Goal: Find specific page/section: Find specific page/section

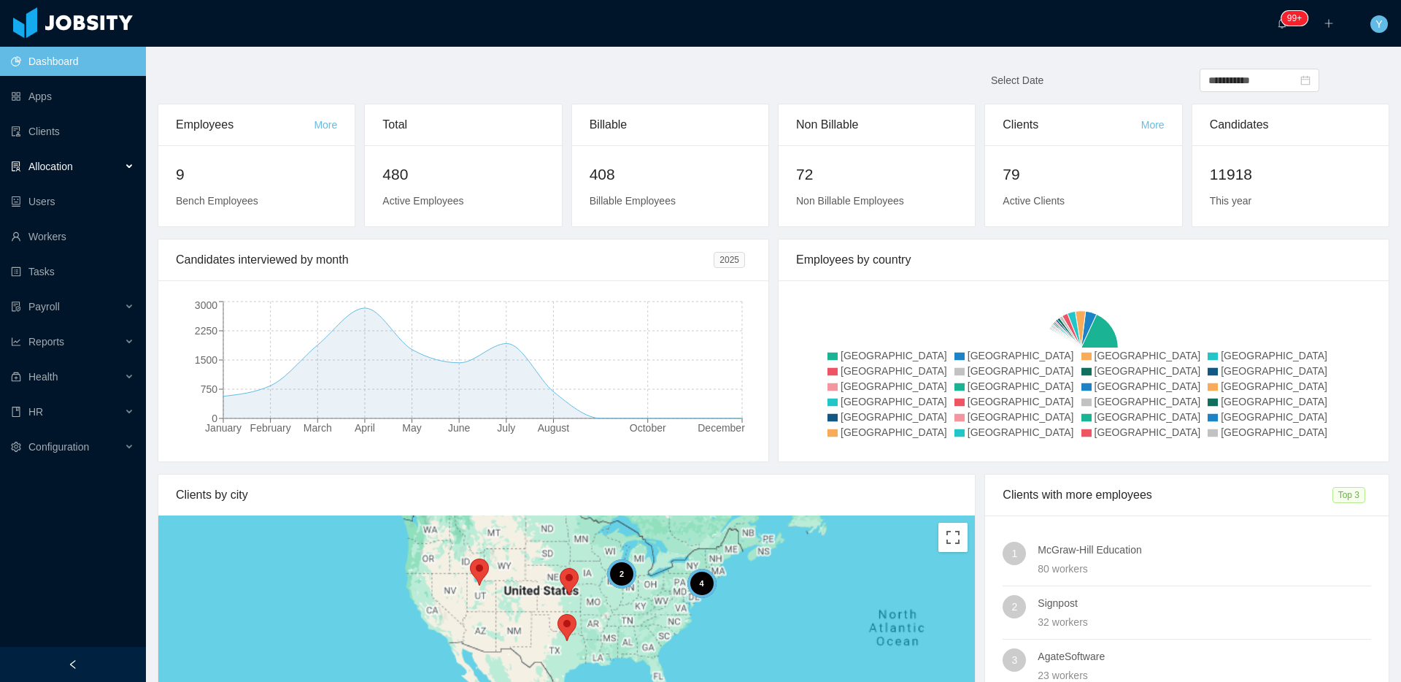
click at [28, 158] on div "Allocation" at bounding box center [73, 166] width 146 height 29
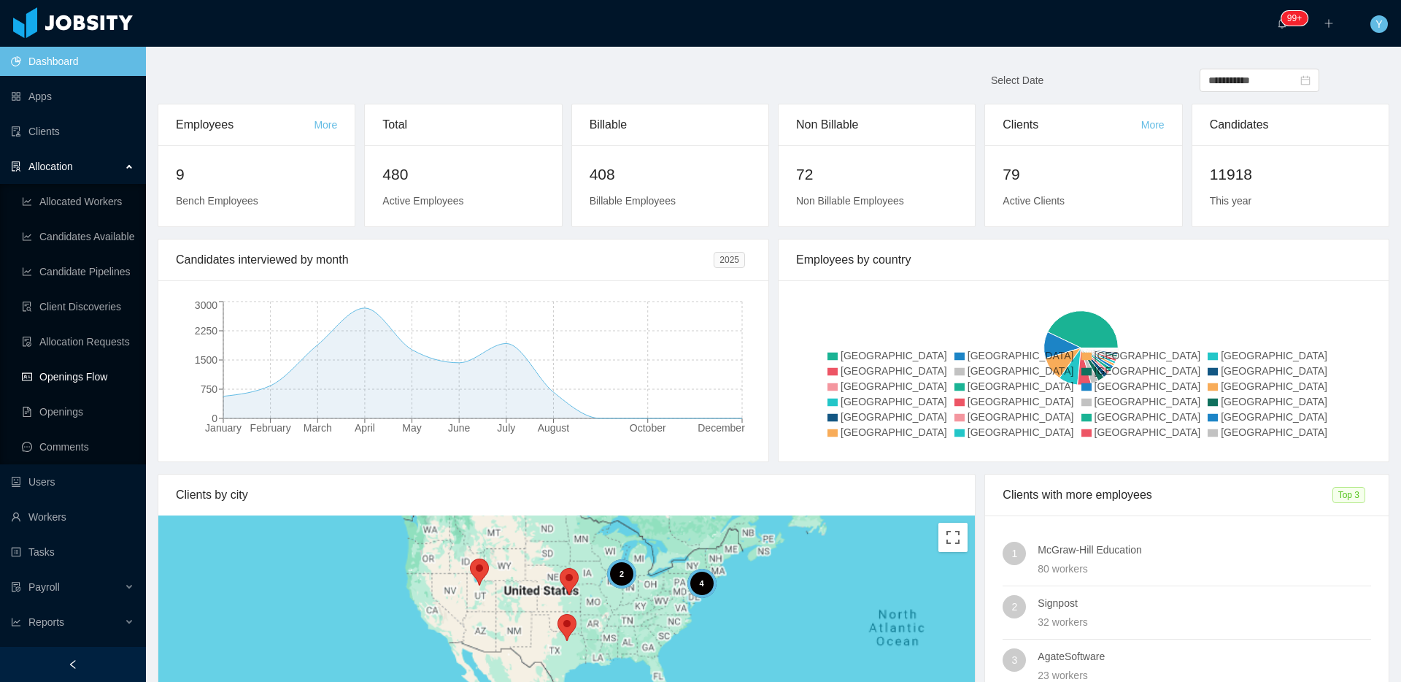
click at [34, 381] on link "Openings Flow" at bounding box center [78, 376] width 112 height 29
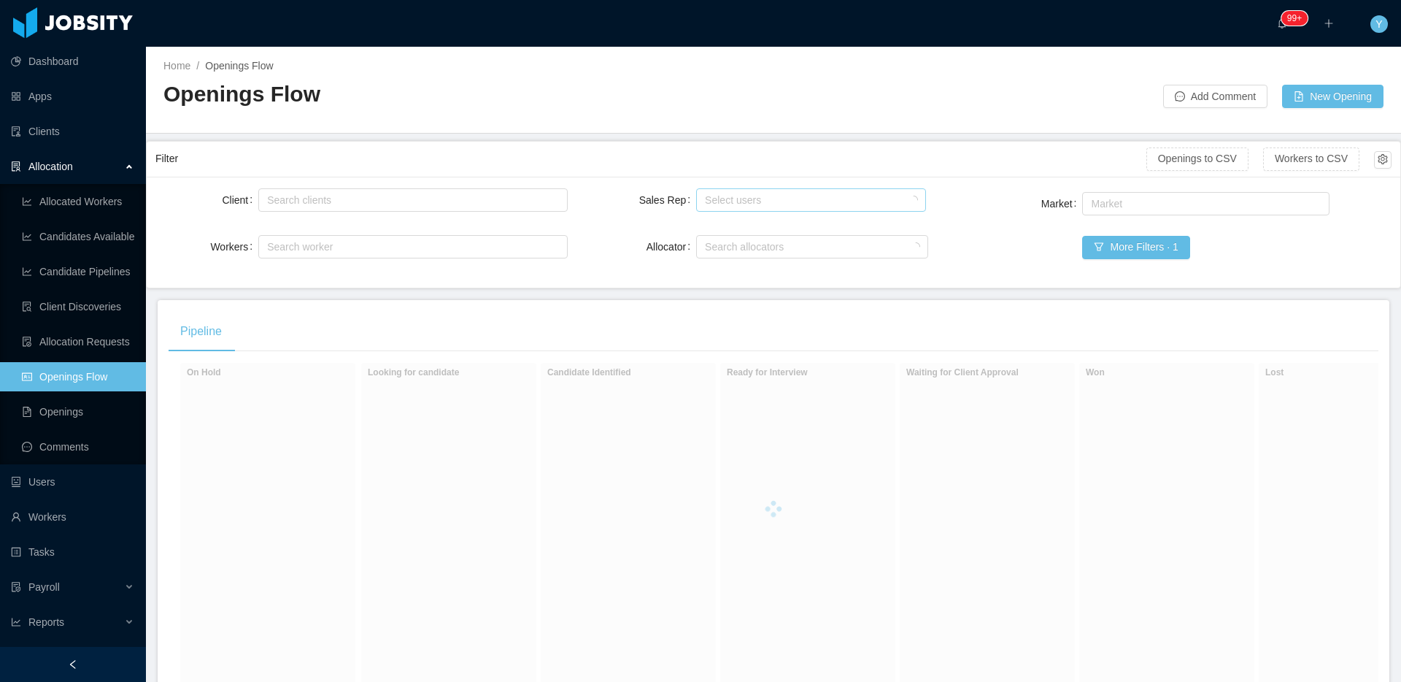
click at [706, 206] on div "Select users" at bounding box center [807, 200] width 205 height 15
type input "**"
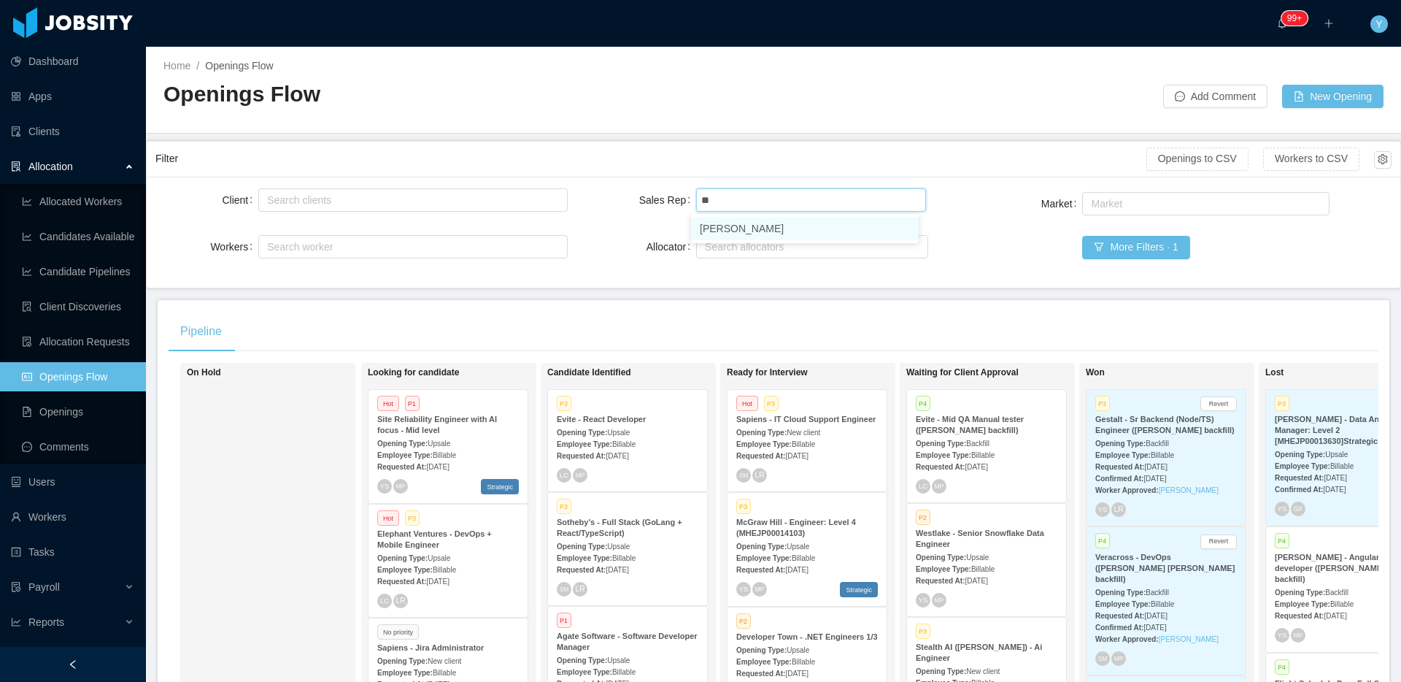
drag, startPoint x: 696, startPoint y: 228, endPoint x: 469, endPoint y: 173, distance: 233.6
click at [697, 228] on li "Yurguen Senger" at bounding box center [805, 228] width 228 height 23
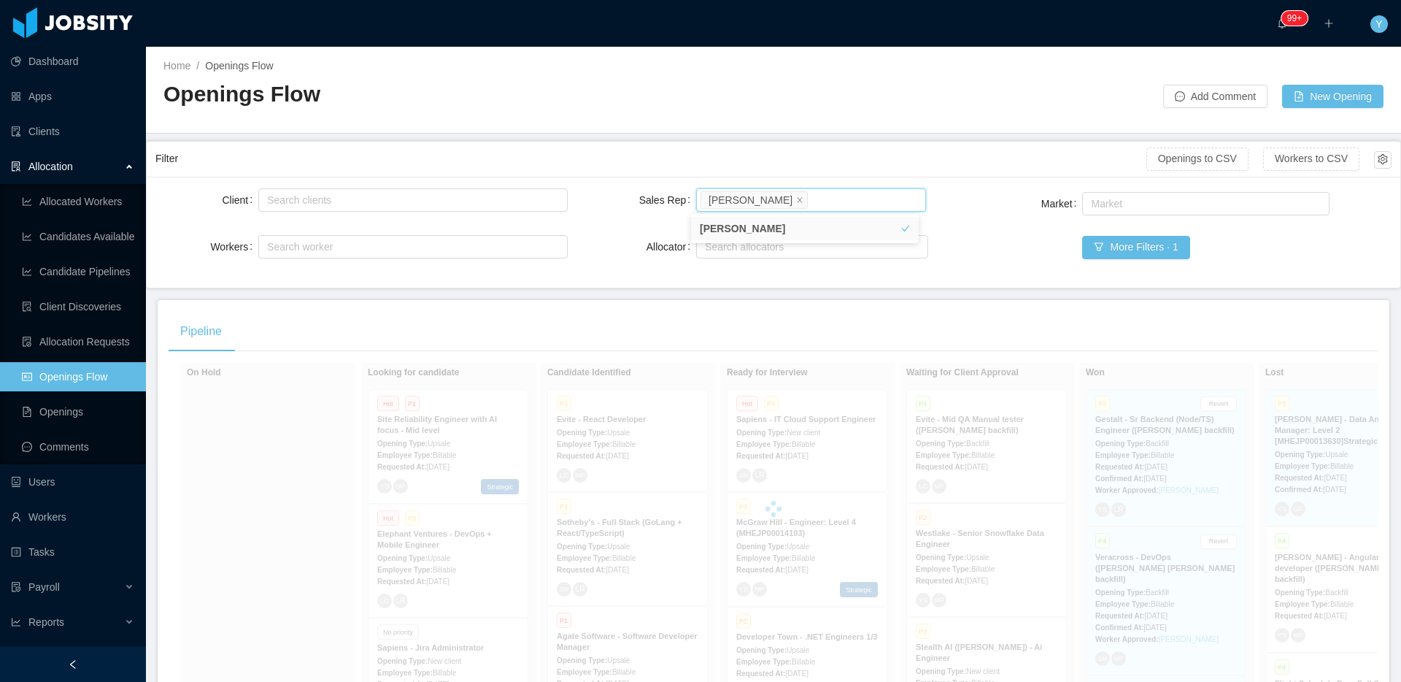
click at [499, 135] on main "Home / Openings Flow / Openings Flow Add Comment New Opening Filter Openings to…" at bounding box center [773, 364] width 1255 height 635
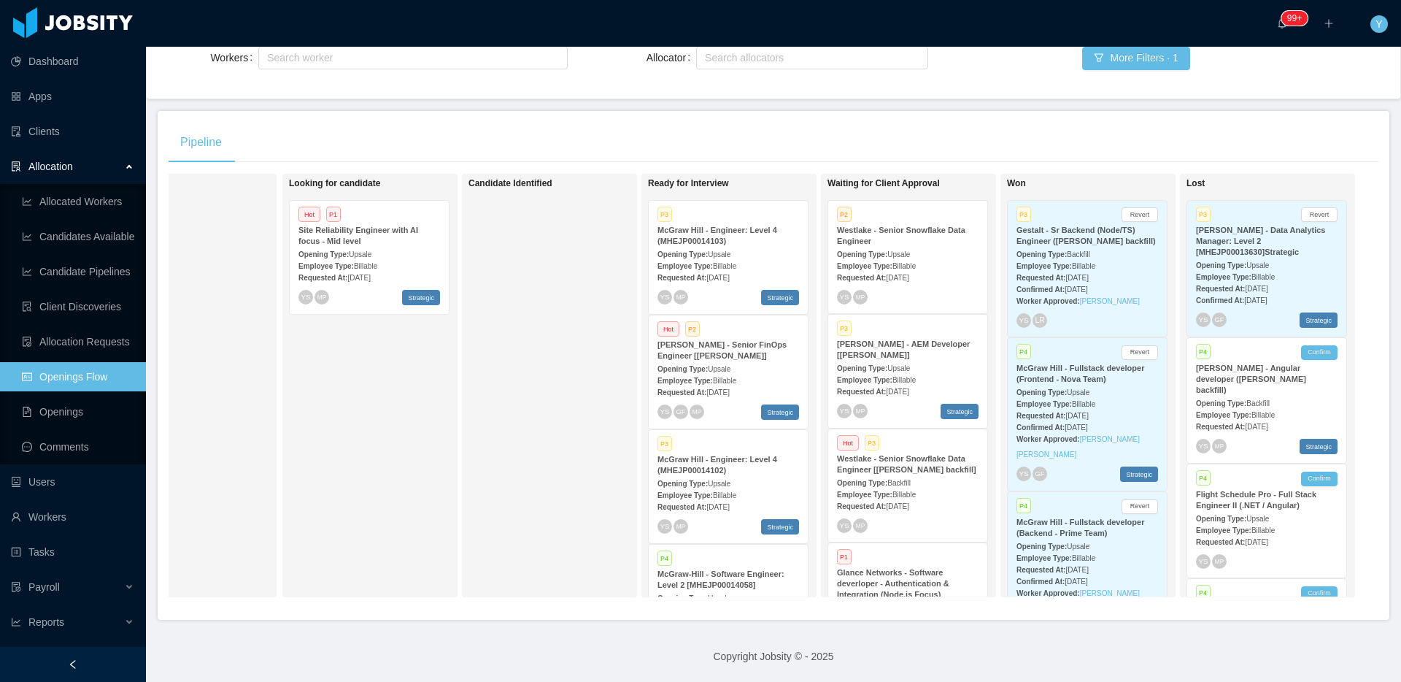
scroll to position [200, 0]
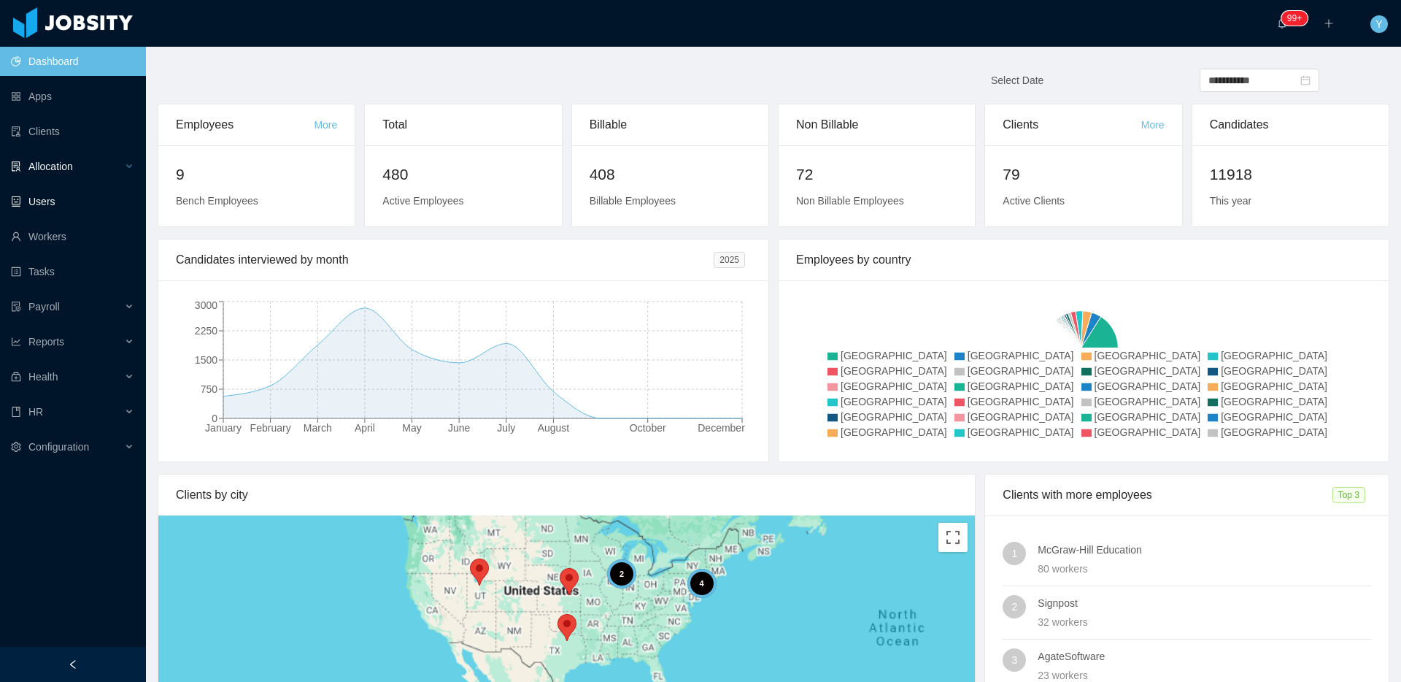
click at [101, 161] on div "Allocation" at bounding box center [73, 166] width 146 height 29
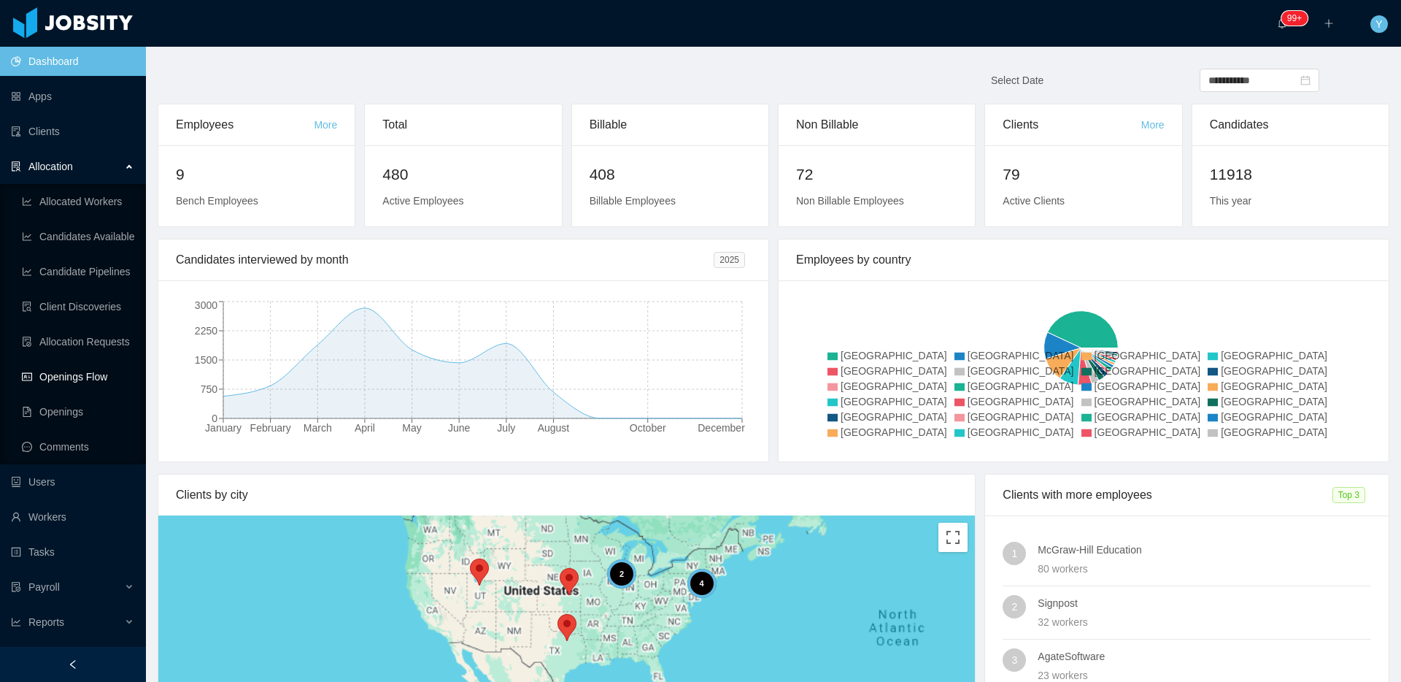
click at [72, 379] on link "Openings Flow" at bounding box center [78, 376] width 112 height 29
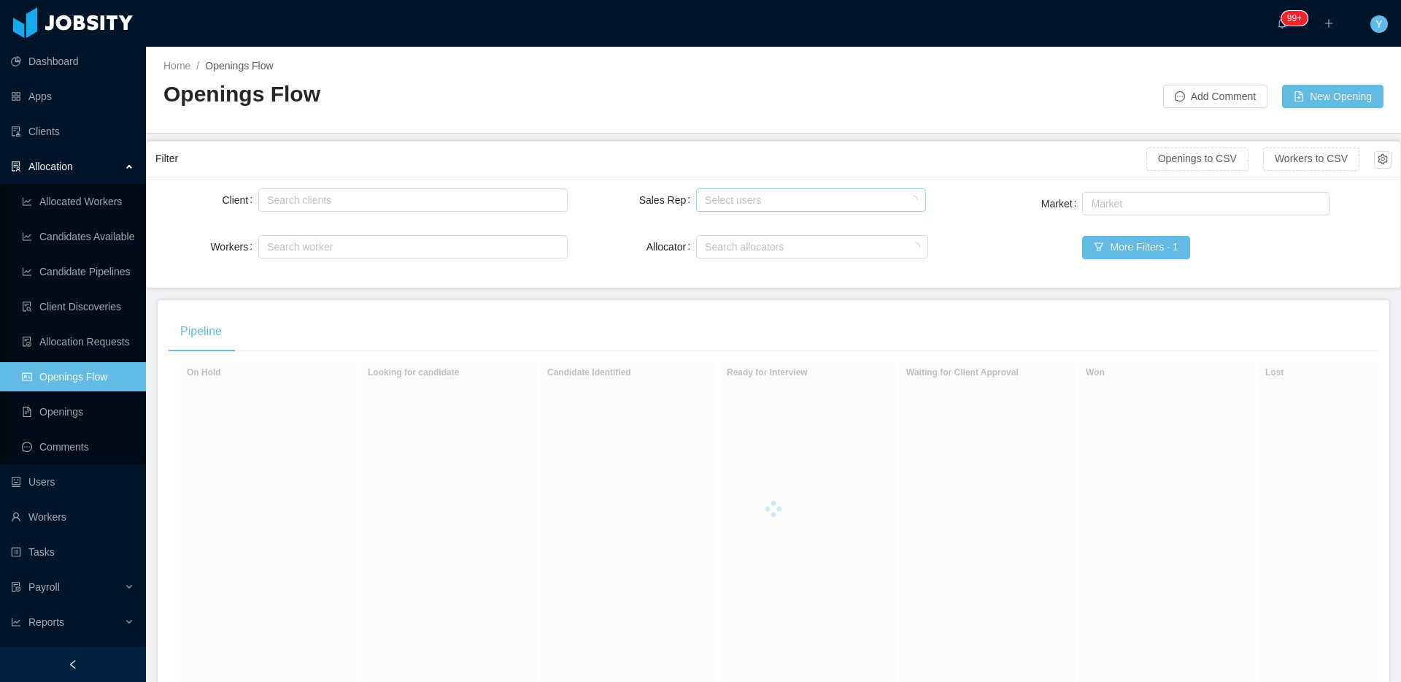
click at [770, 198] on div "Select users" at bounding box center [807, 200] width 205 height 15
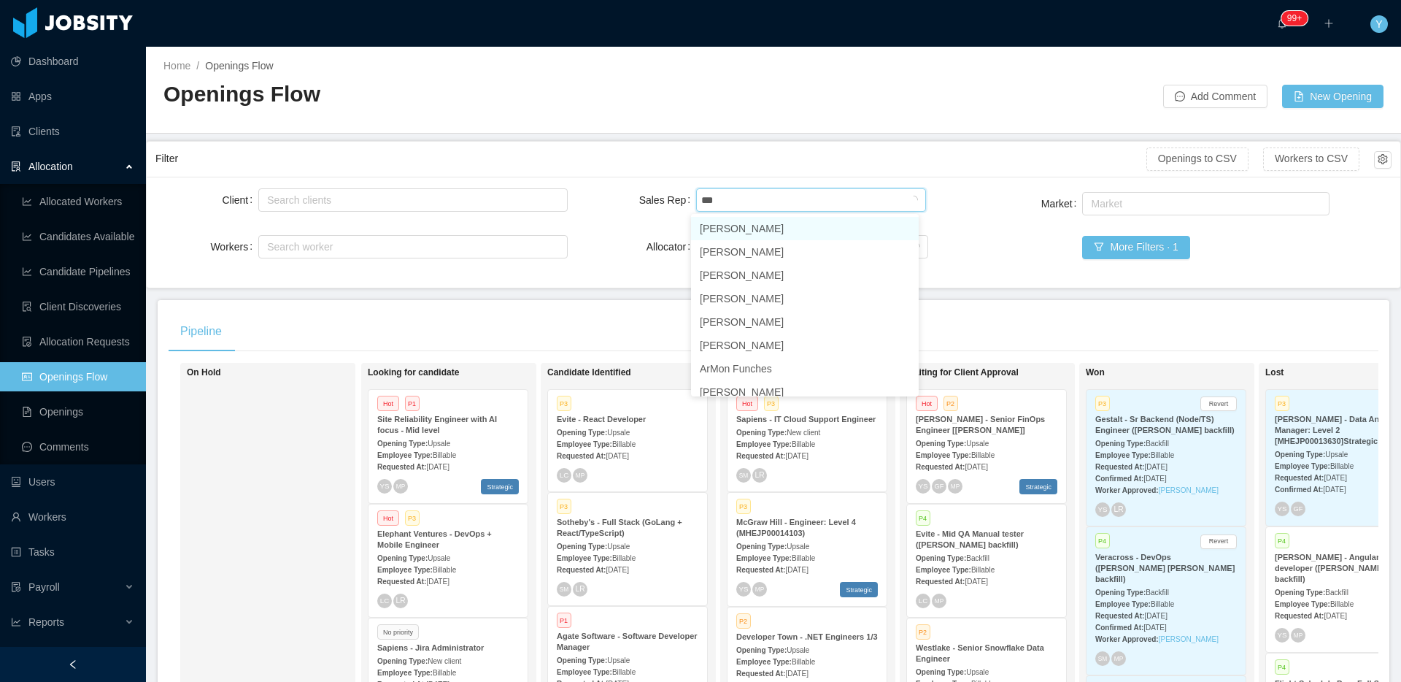
type input "****"
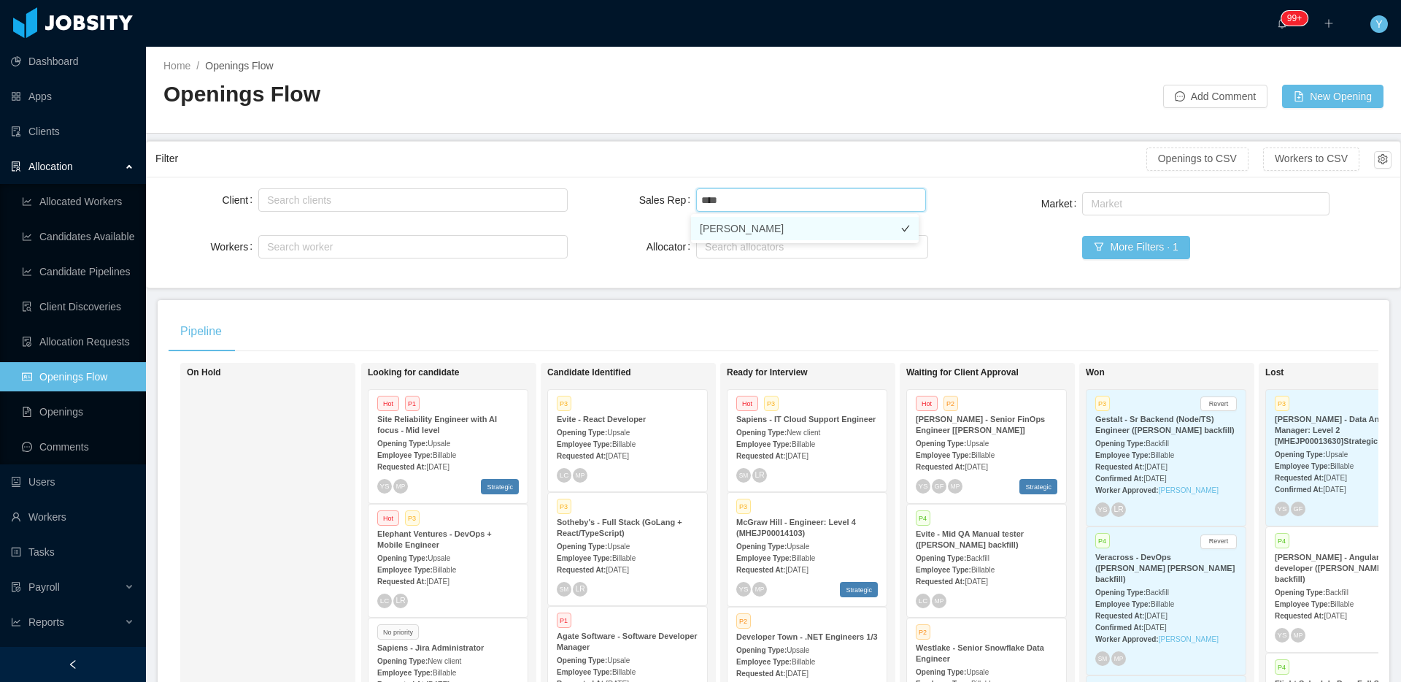
click at [746, 222] on li "Laura Cardona" at bounding box center [805, 228] width 228 height 23
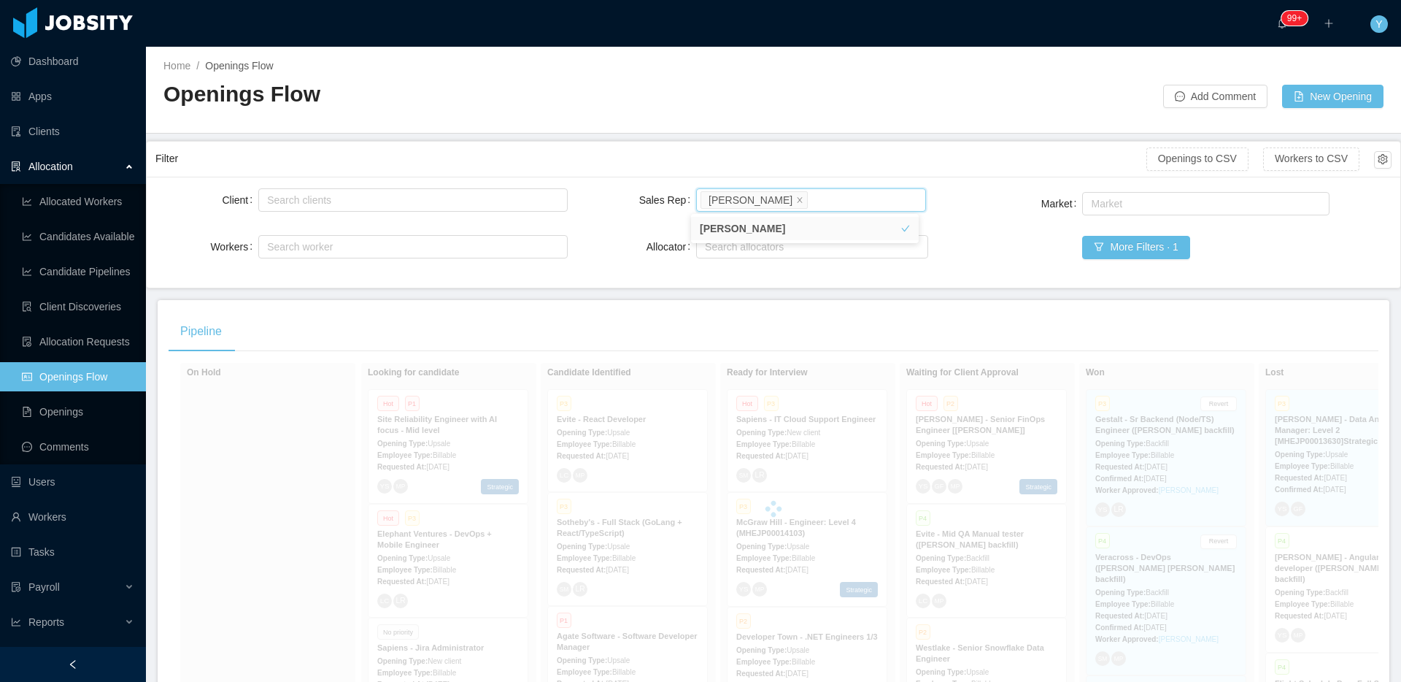
click at [769, 163] on div "Filter" at bounding box center [650, 158] width 991 height 27
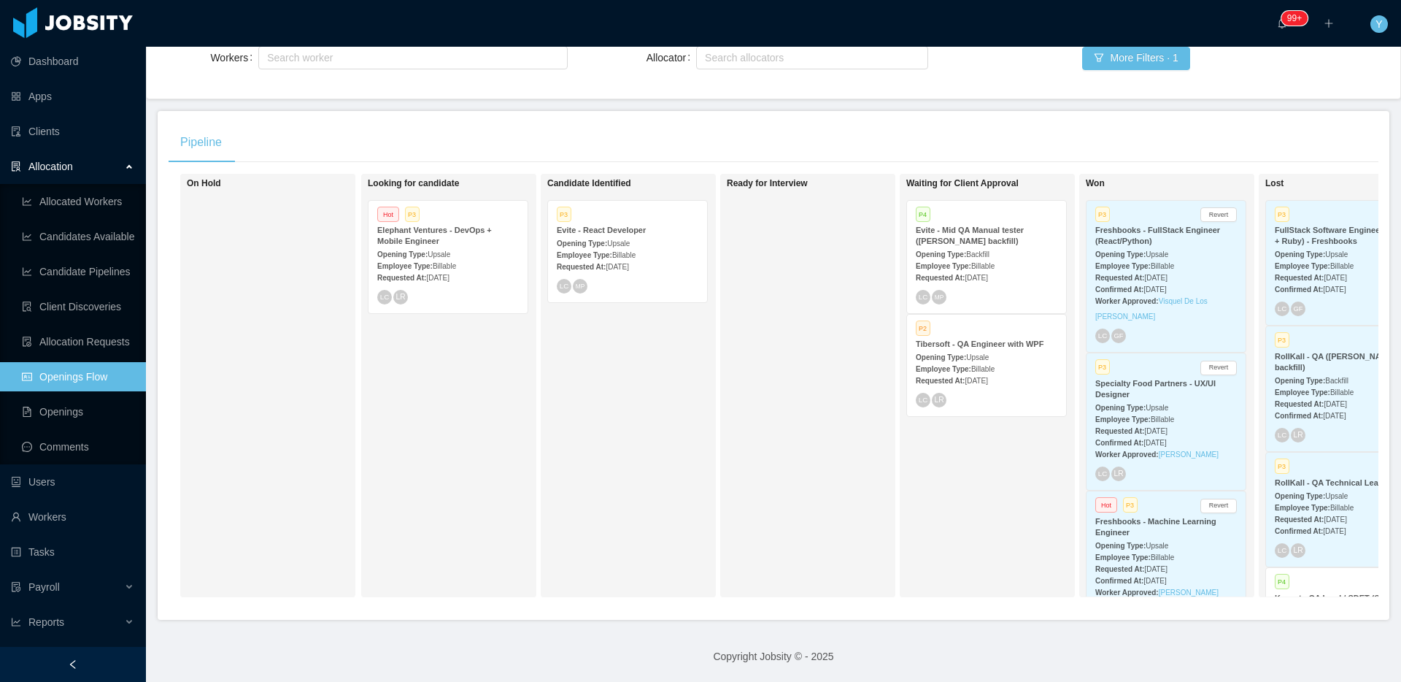
scroll to position [0, 90]
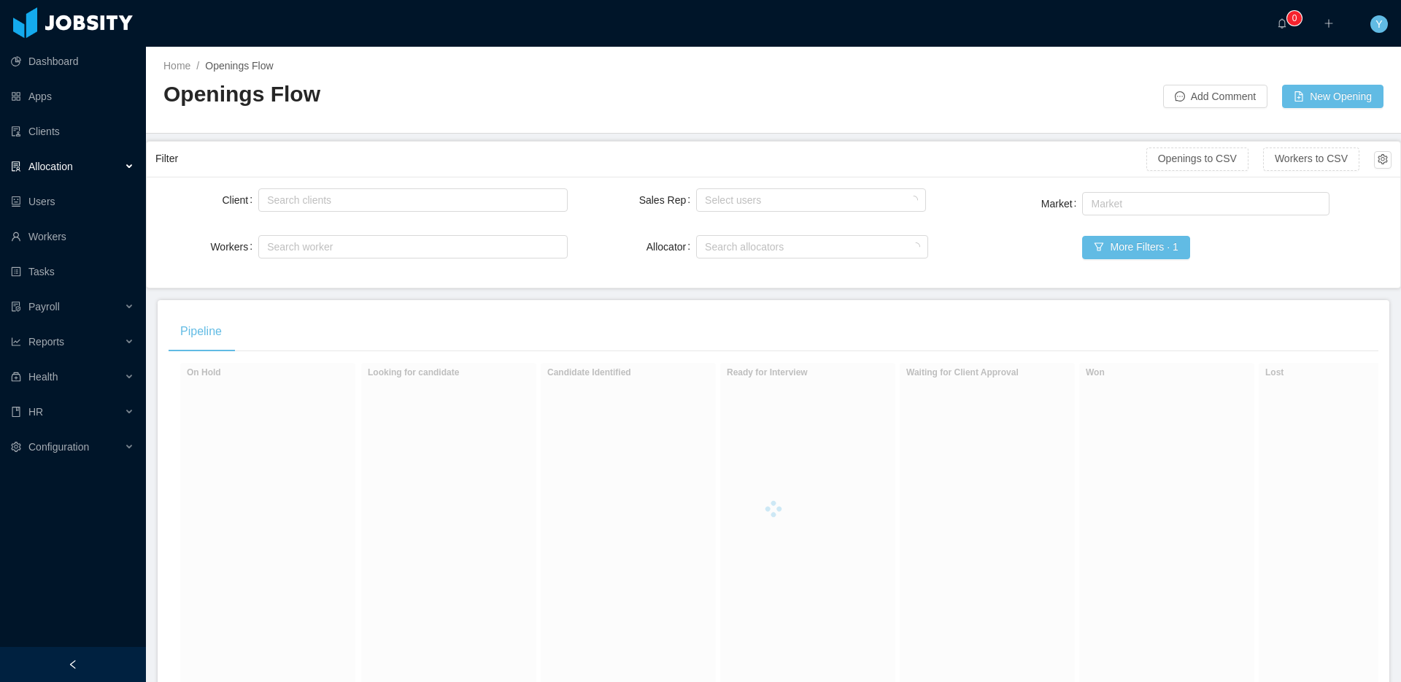
click at [749, 180] on div "Client Search clients Workers Search worker Sales Rep Select users Allocator Se…" at bounding box center [774, 232] width 1254 height 111
click at [762, 209] on div "Select users" at bounding box center [809, 200] width 216 height 22
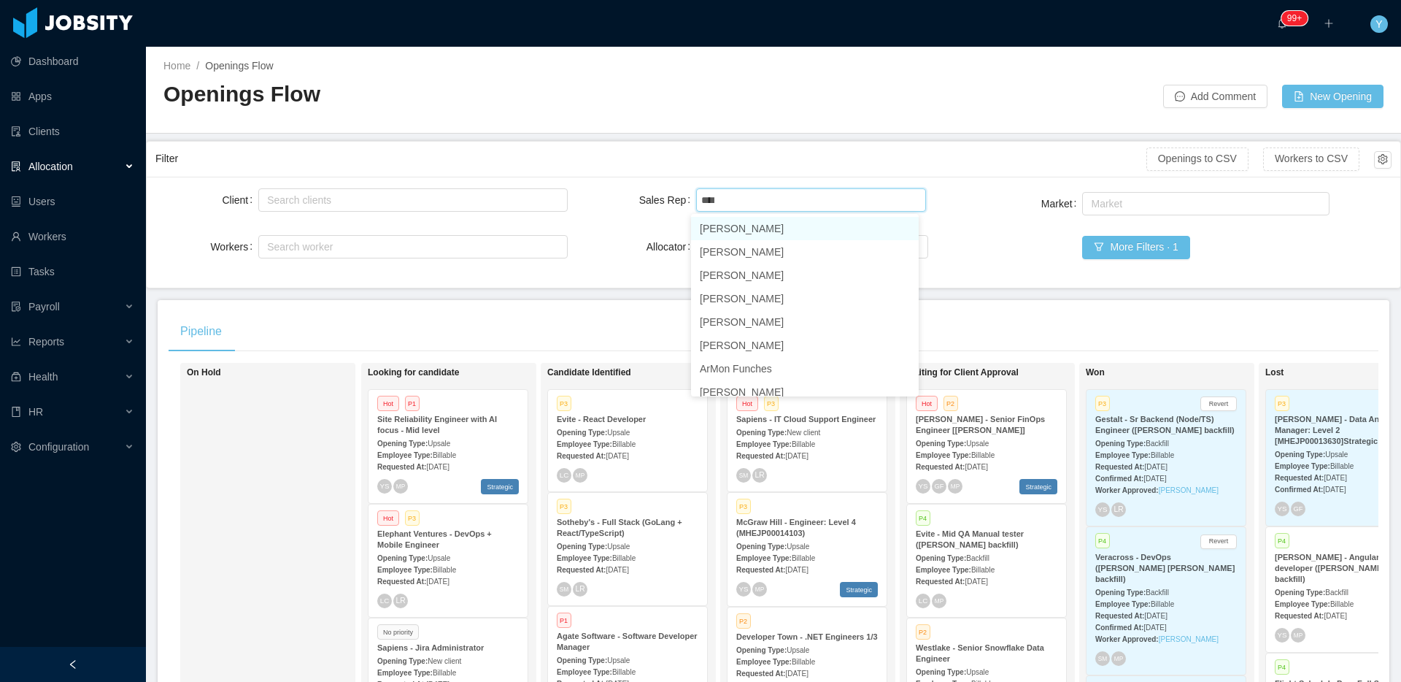
type input "*****"
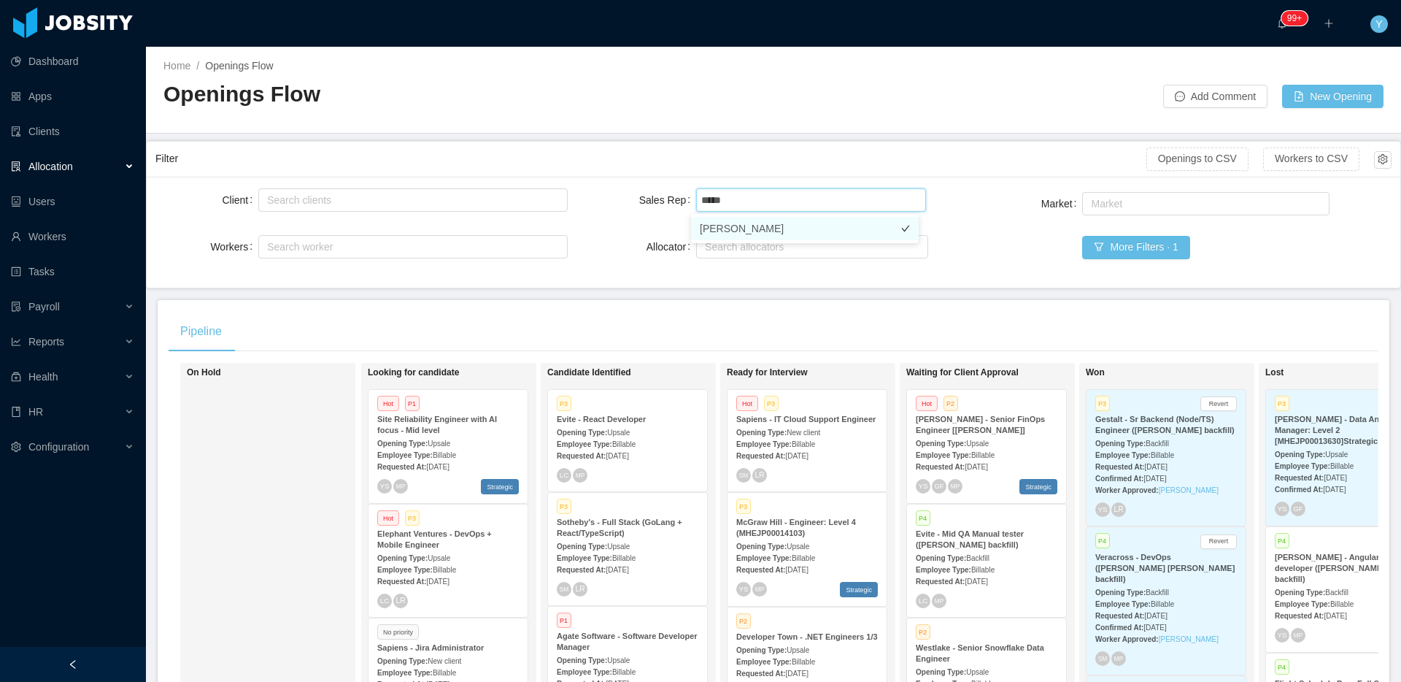
click at [728, 218] on li "[PERSON_NAME]" at bounding box center [805, 228] width 228 height 23
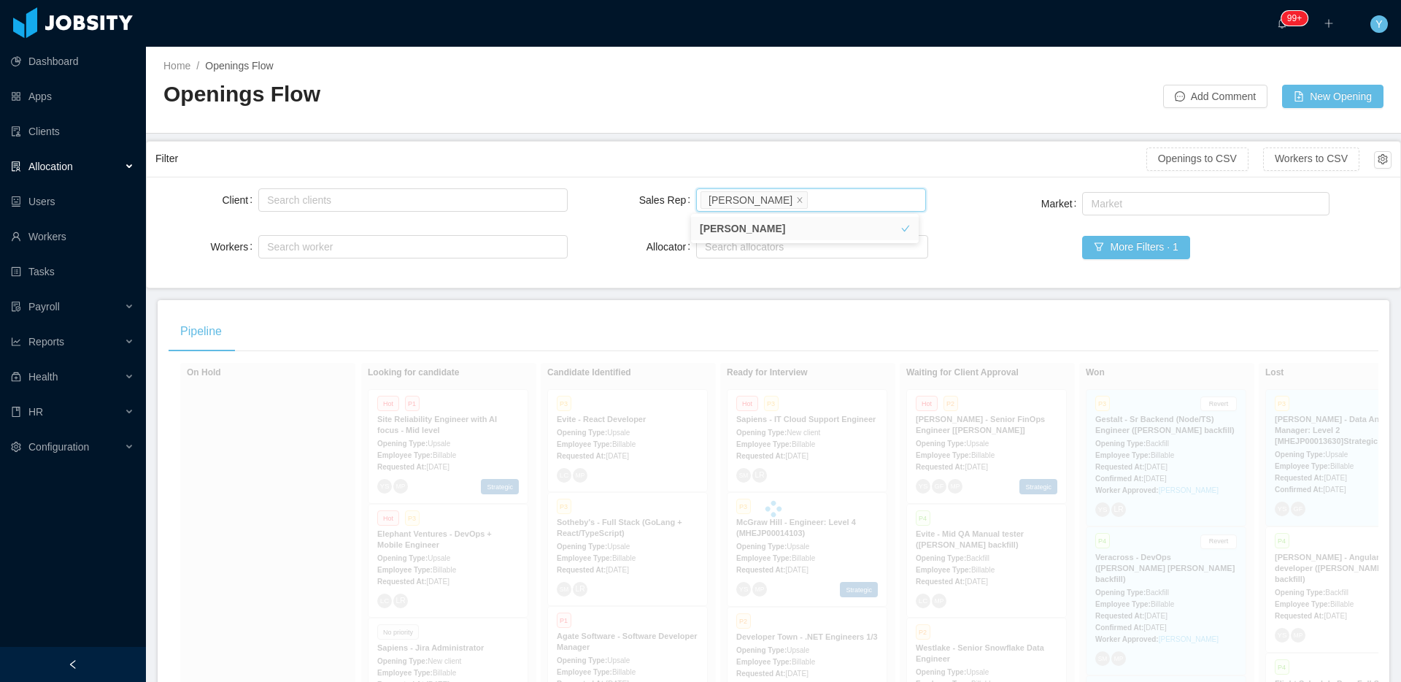
click at [990, 225] on div "Market Market More Filters · 1" at bounding box center [1185, 234] width 412 height 90
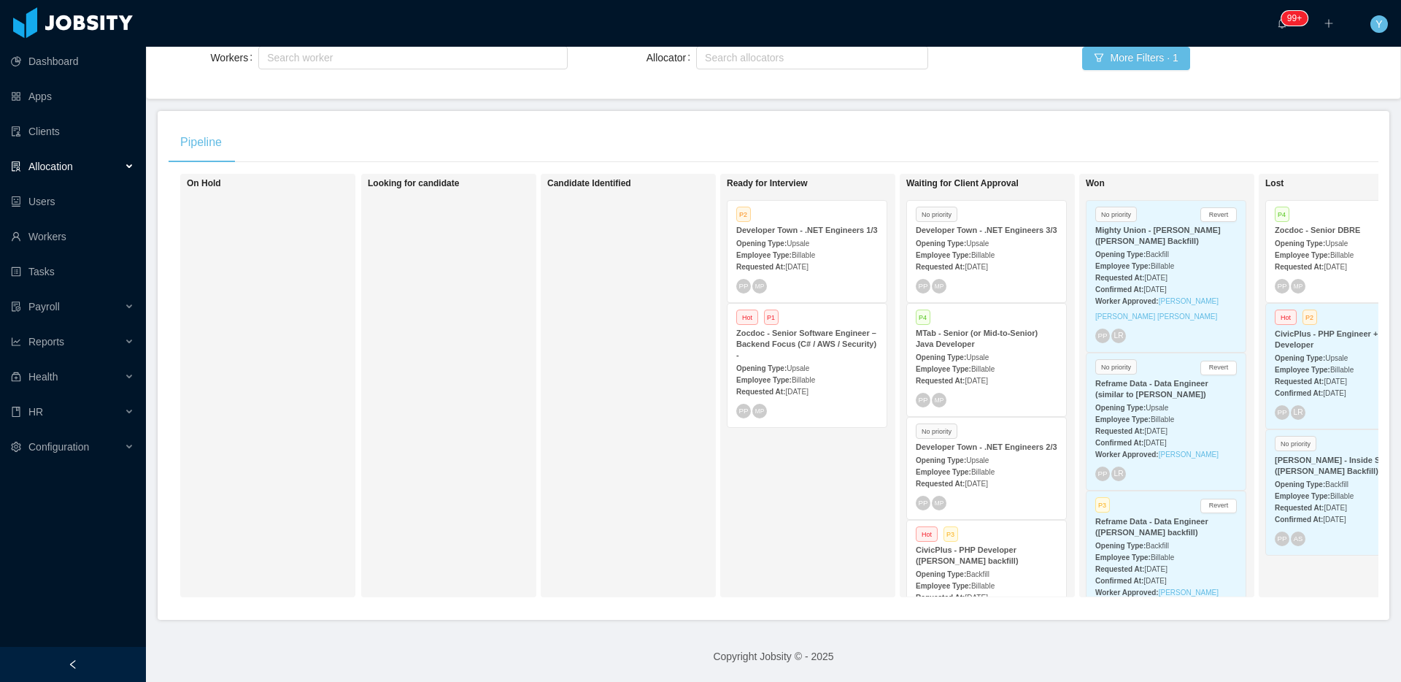
scroll to position [0, 90]
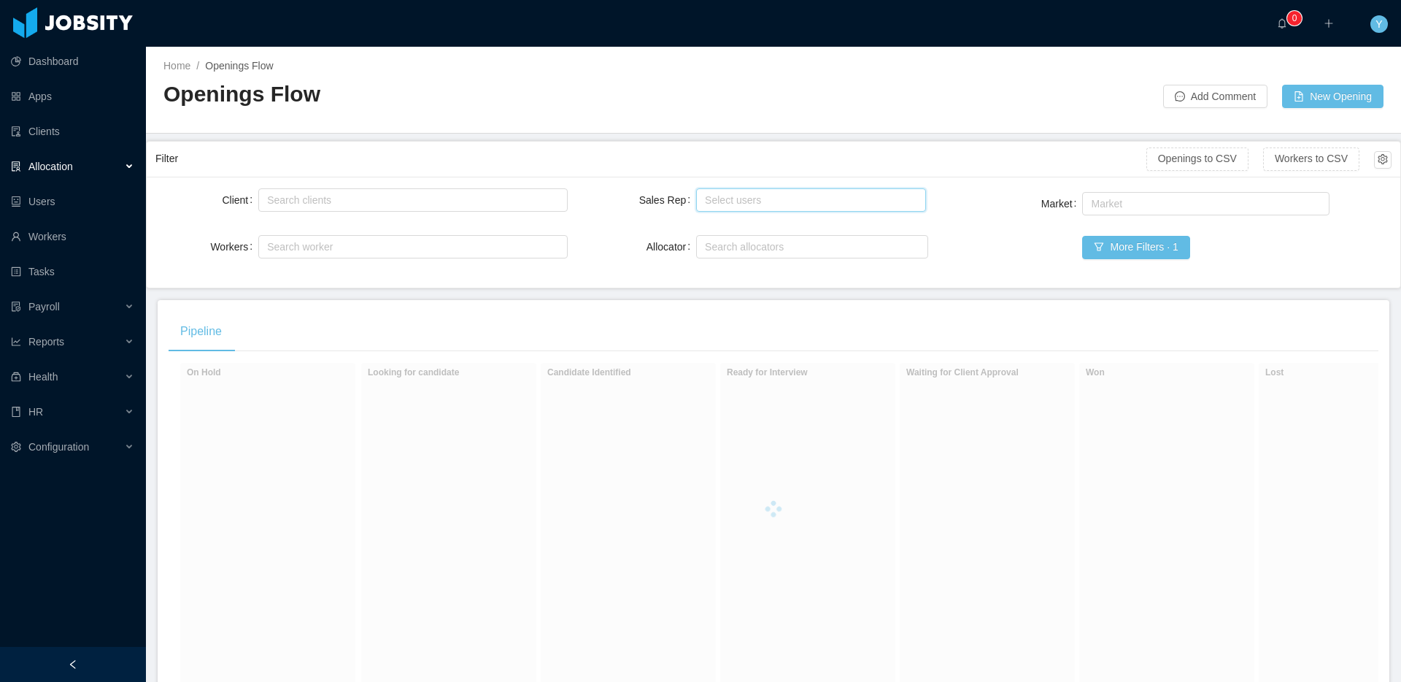
click at [701, 204] on input "Sales Rep" at bounding box center [705, 200] width 8 height 18
type input "****"
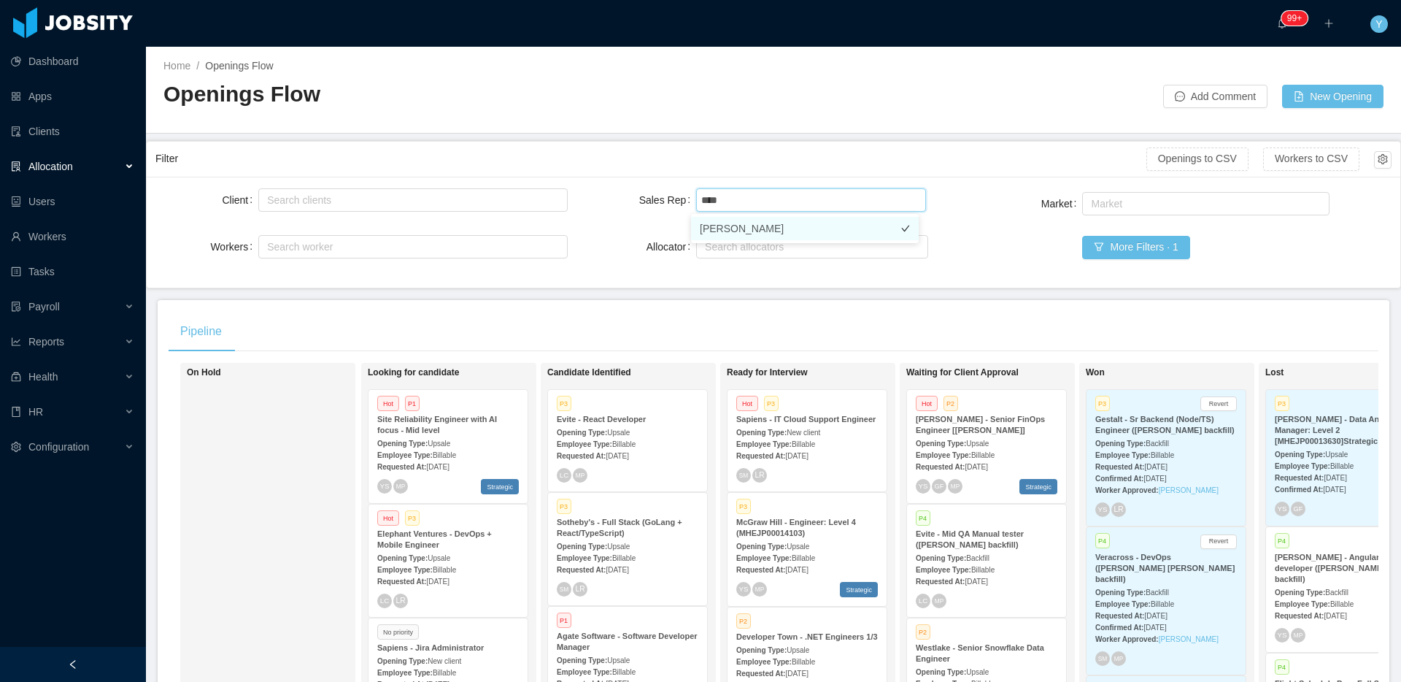
click at [763, 227] on li "[PERSON_NAME]" at bounding box center [805, 228] width 228 height 23
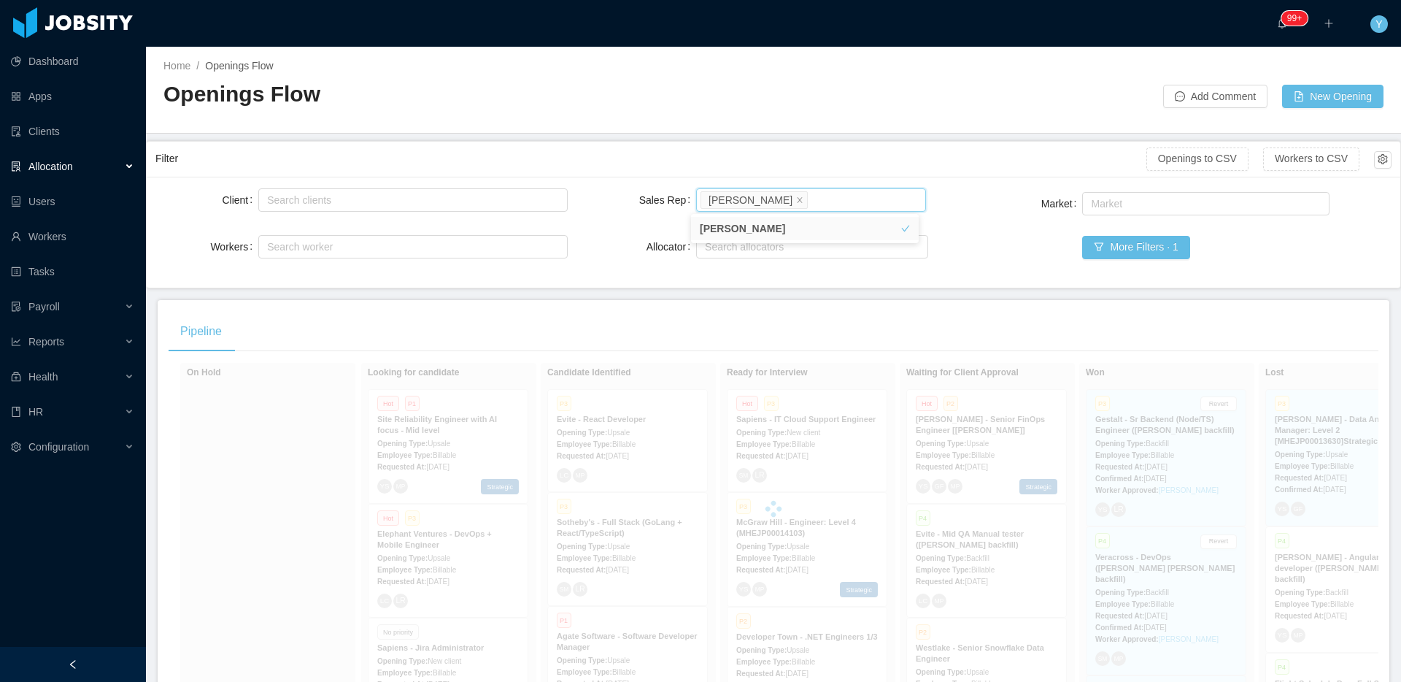
click at [925, 331] on div "Pipeline" at bounding box center [774, 331] width 1210 height 41
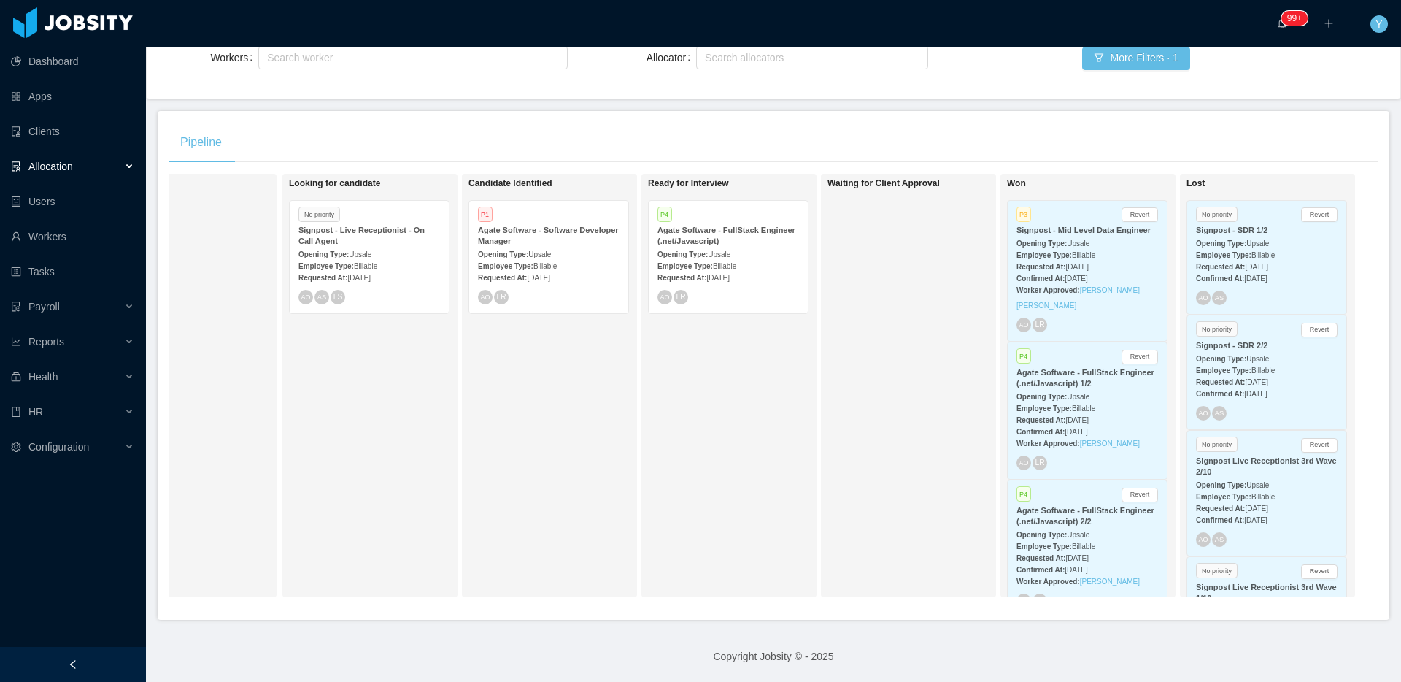
scroll to position [0, 90]
